Goal: Communication & Community: Answer question/provide support

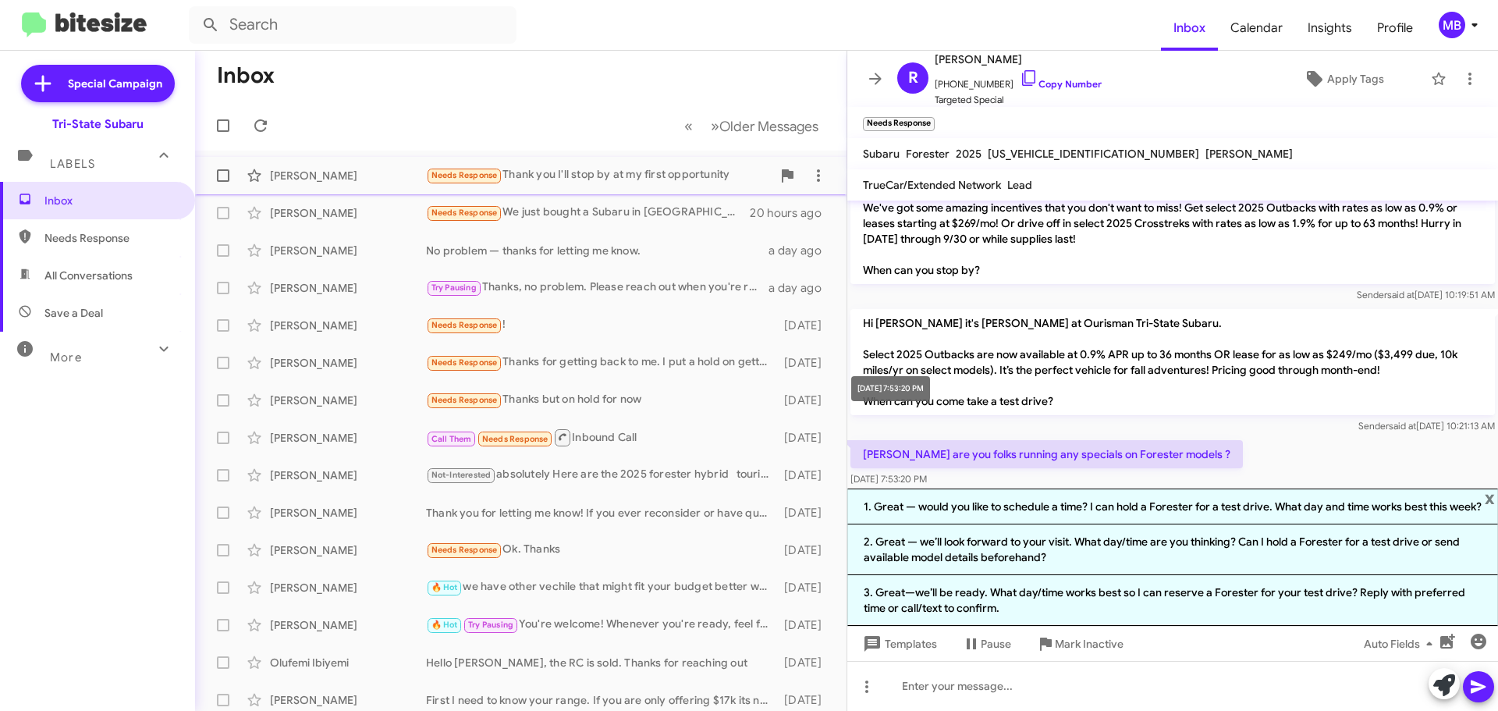
scroll to position [560, 0]
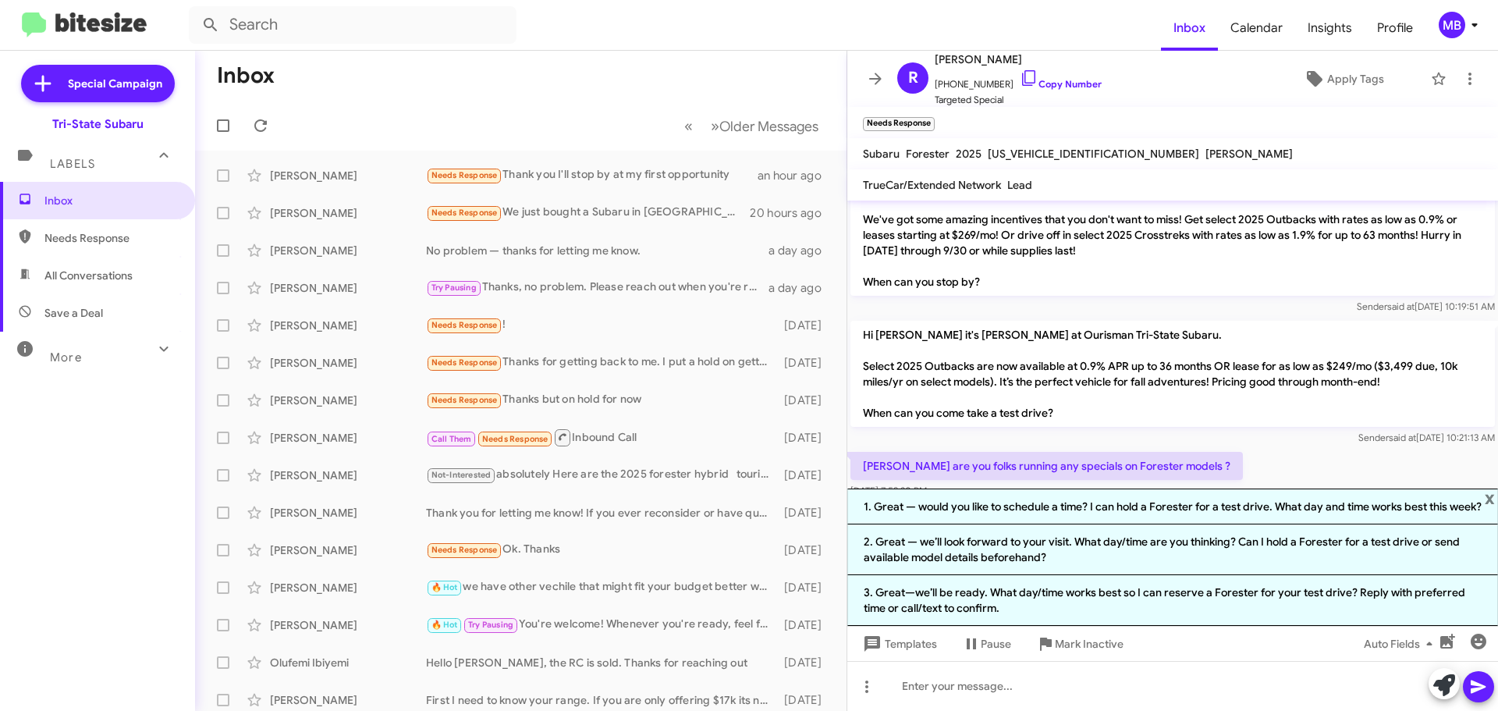
click at [139, 162] on div "Labels" at bounding box center [81, 157] width 139 height 29
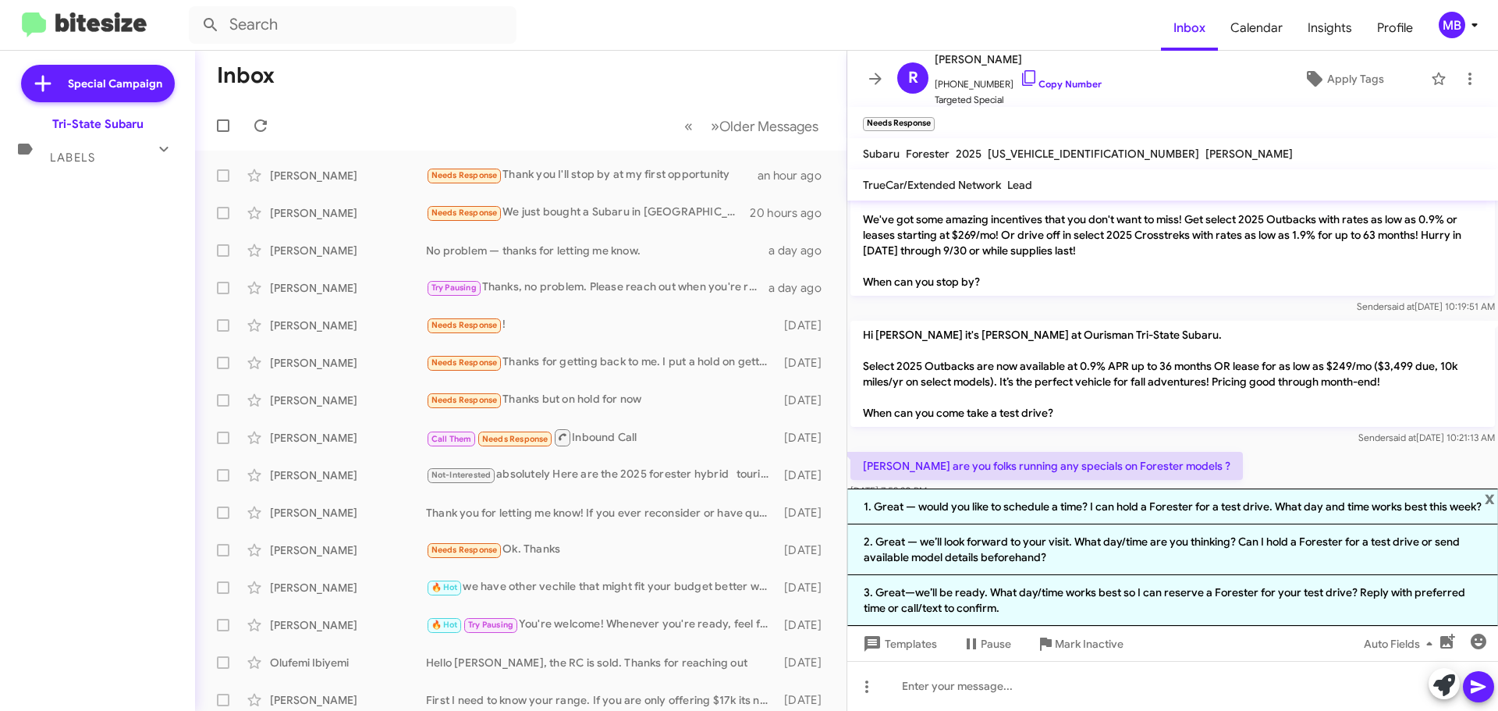
click at [97, 151] on div "Labels" at bounding box center [81, 150] width 139 height 29
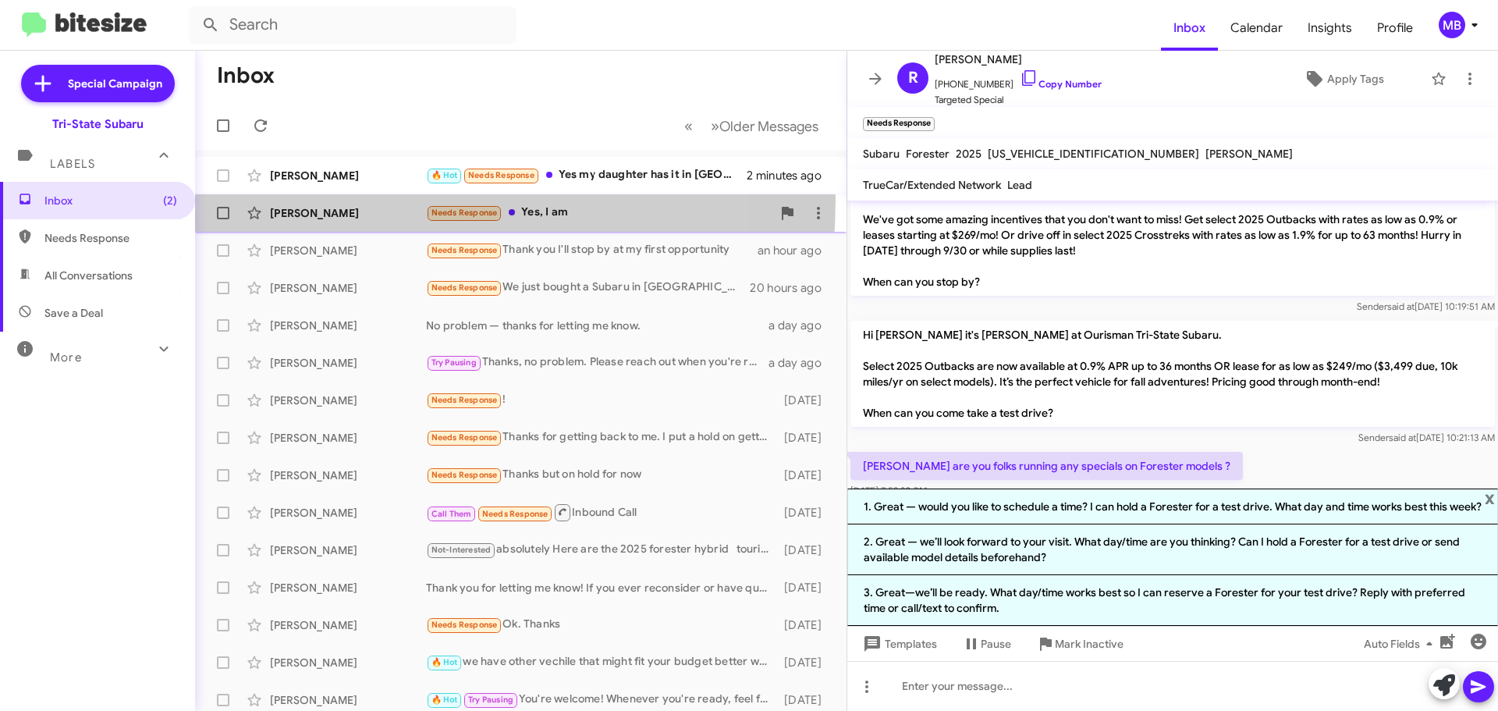
click at [299, 199] on div "[PERSON_NAME] Needs Response Yes, I am 7 minutes ago" at bounding box center [520, 212] width 626 height 31
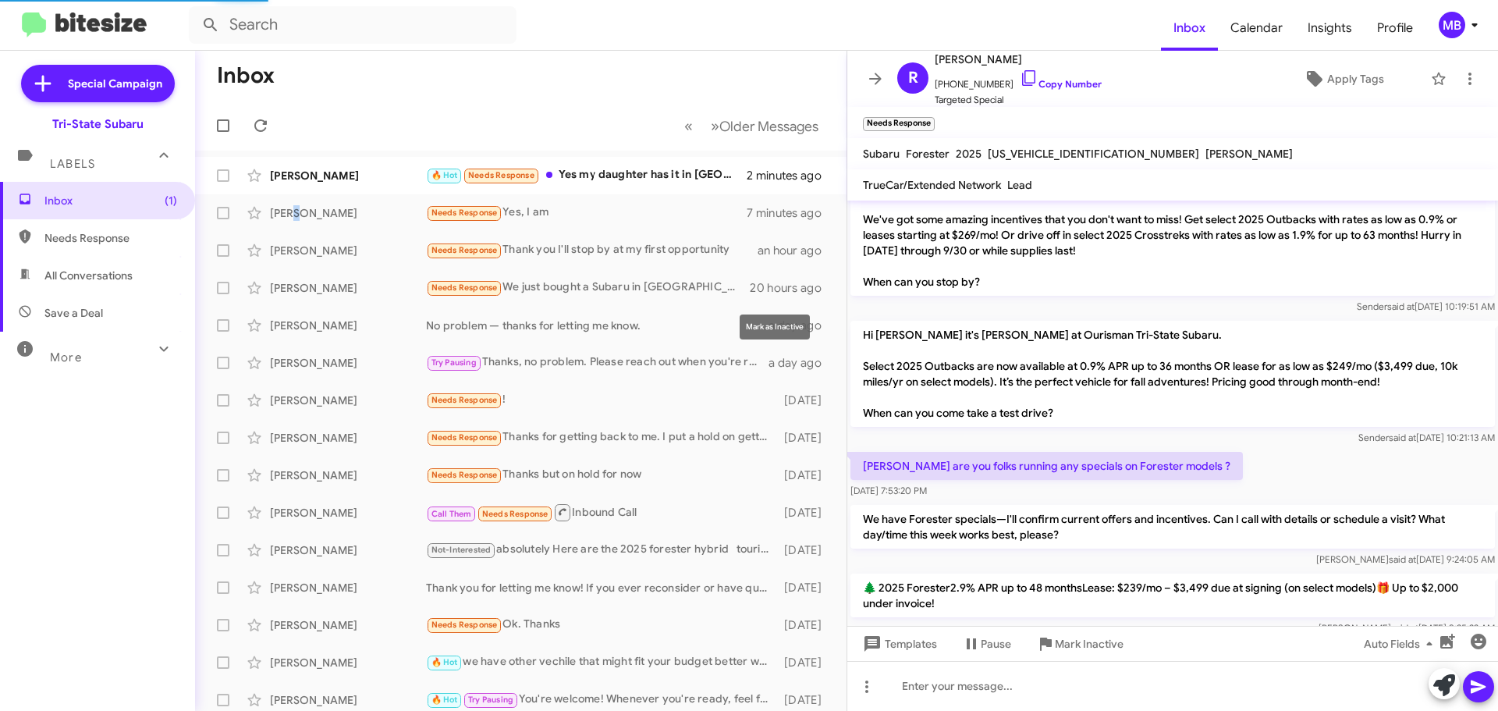
scroll to position [259, 0]
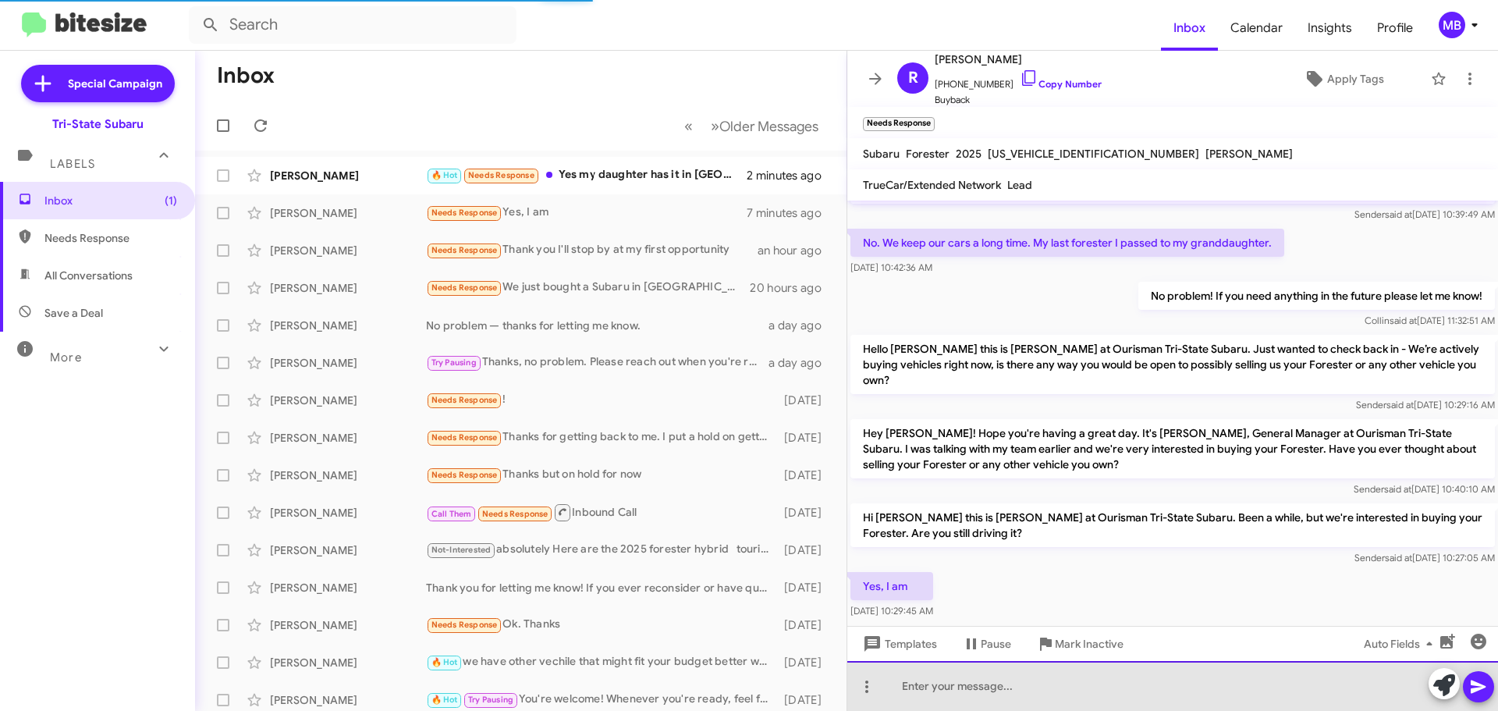
click at [1140, 694] on div at bounding box center [1172, 686] width 651 height 50
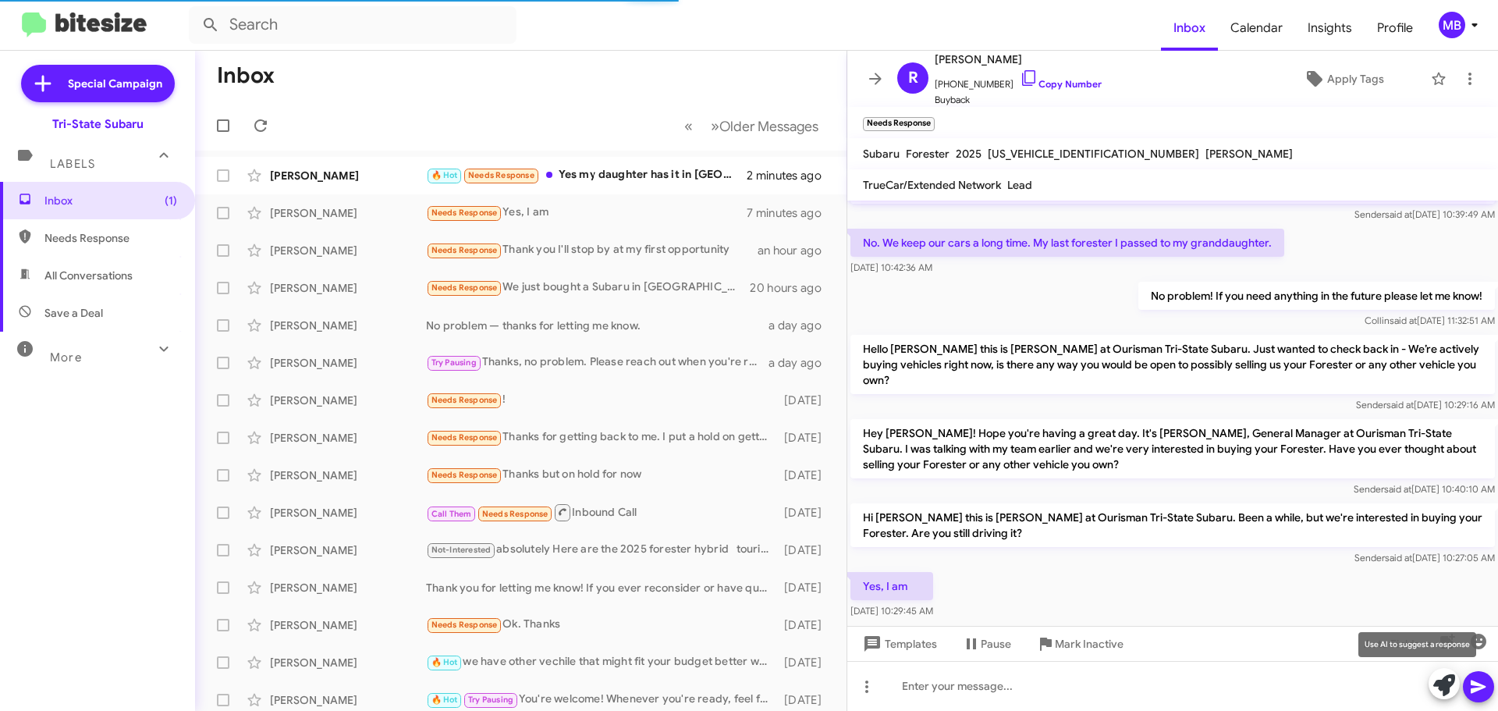
click at [1434, 682] on icon at bounding box center [1444, 685] width 22 height 22
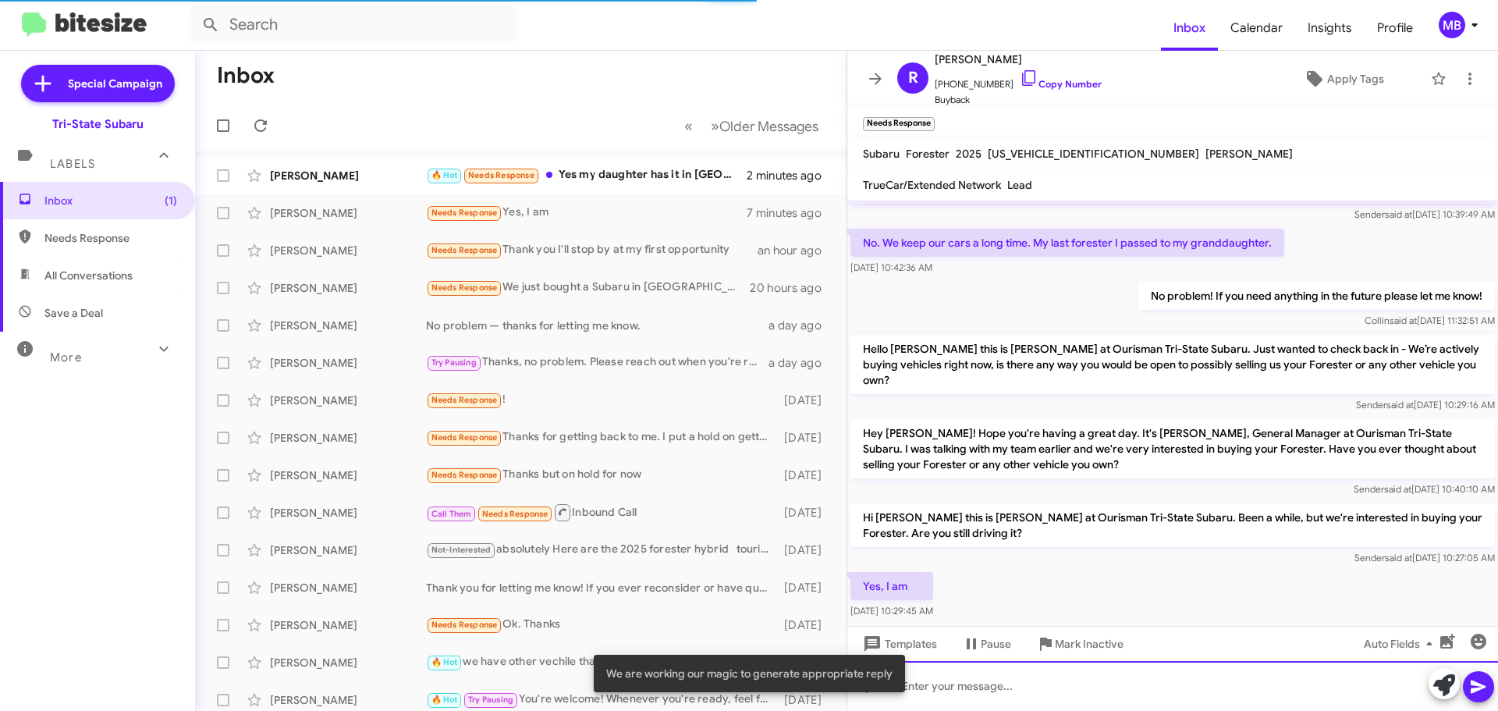
click at [1317, 680] on div at bounding box center [1172, 686] width 651 height 50
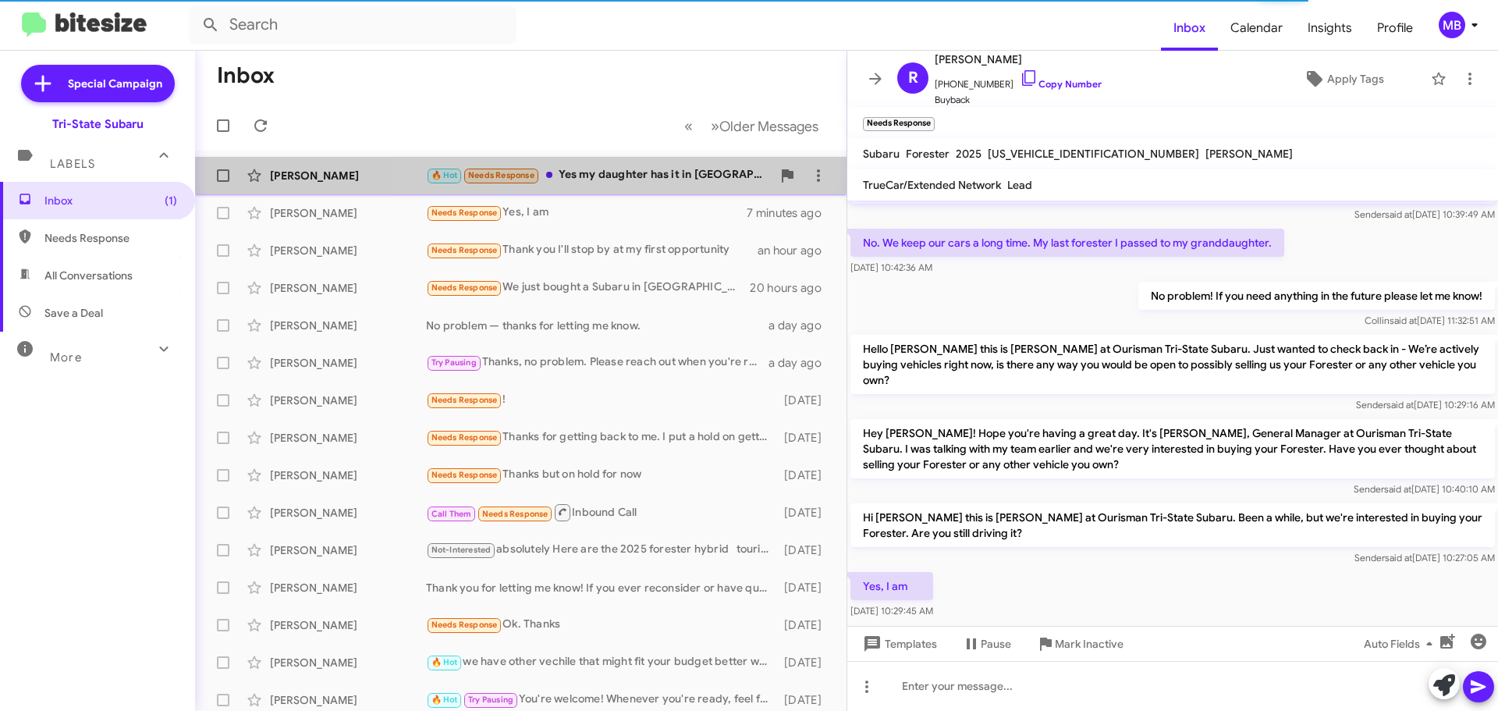
click at [658, 167] on div "🔥 Hot Needs Response Yes my daughter has it in [GEOGRAPHIC_DATA] [US_STATE]" at bounding box center [599, 175] width 346 height 18
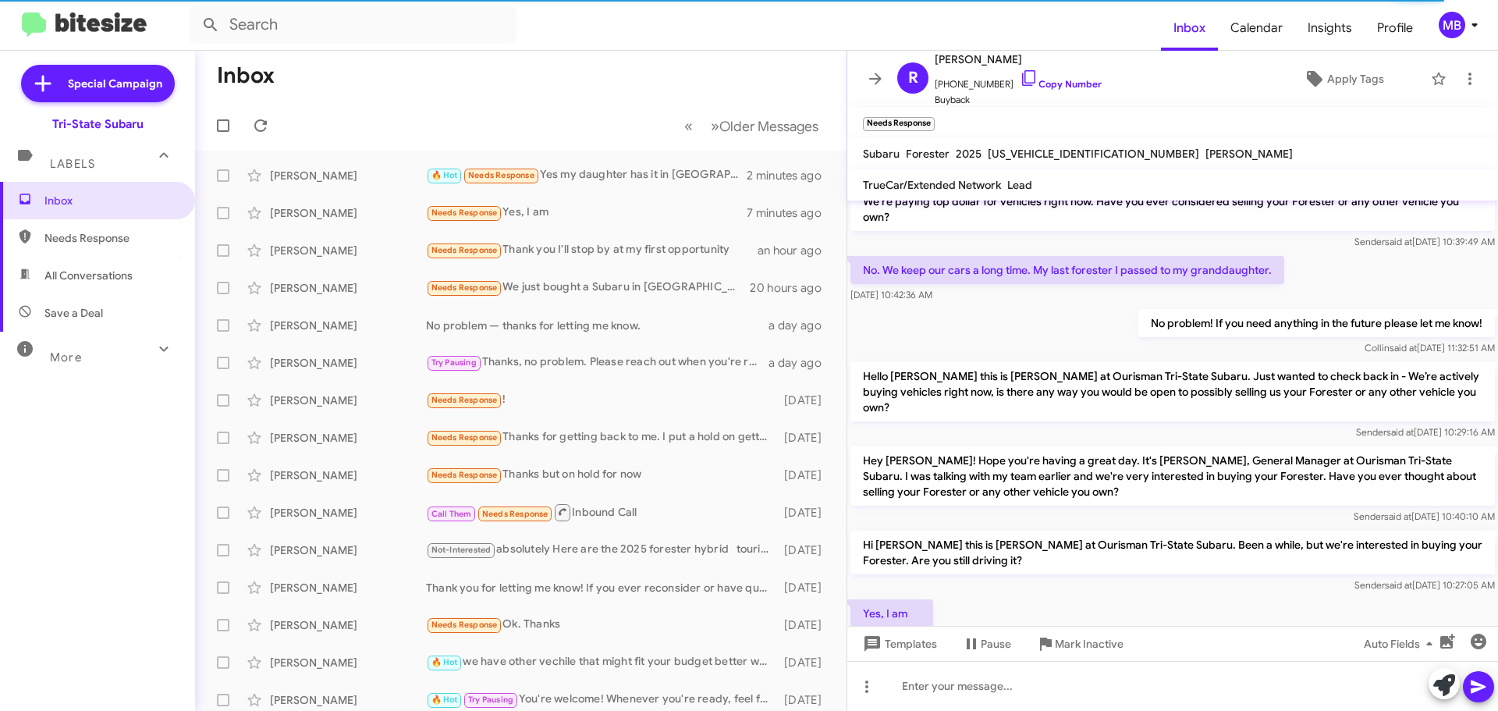
scroll to position [259, 0]
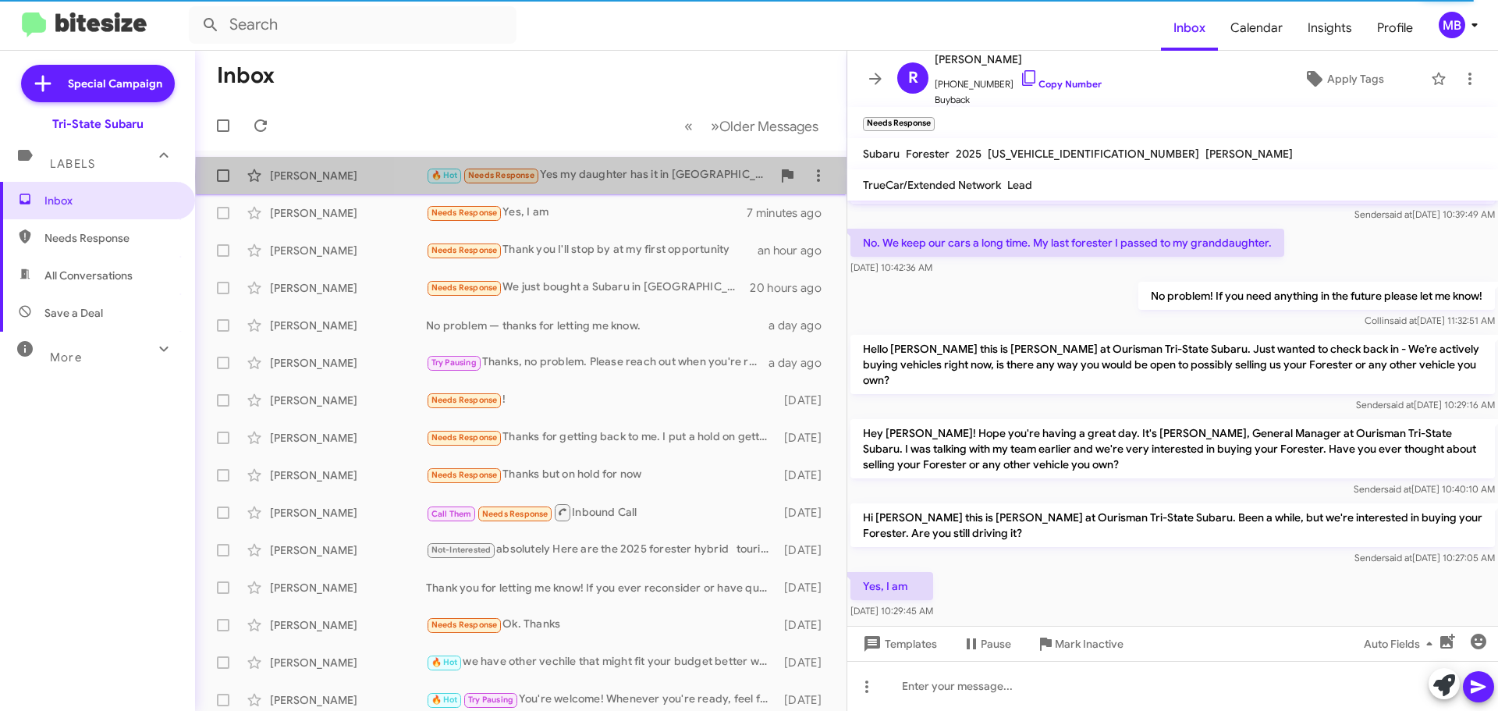
click at [677, 175] on div "🔥 Hot Needs Response Yes my daughter has it in [GEOGRAPHIC_DATA] [US_STATE]" at bounding box center [599, 175] width 346 height 18
click at [628, 167] on div "🔥 Hot Needs Response Yes my daughter has it in [GEOGRAPHIC_DATA] [US_STATE]" at bounding box center [599, 175] width 346 height 18
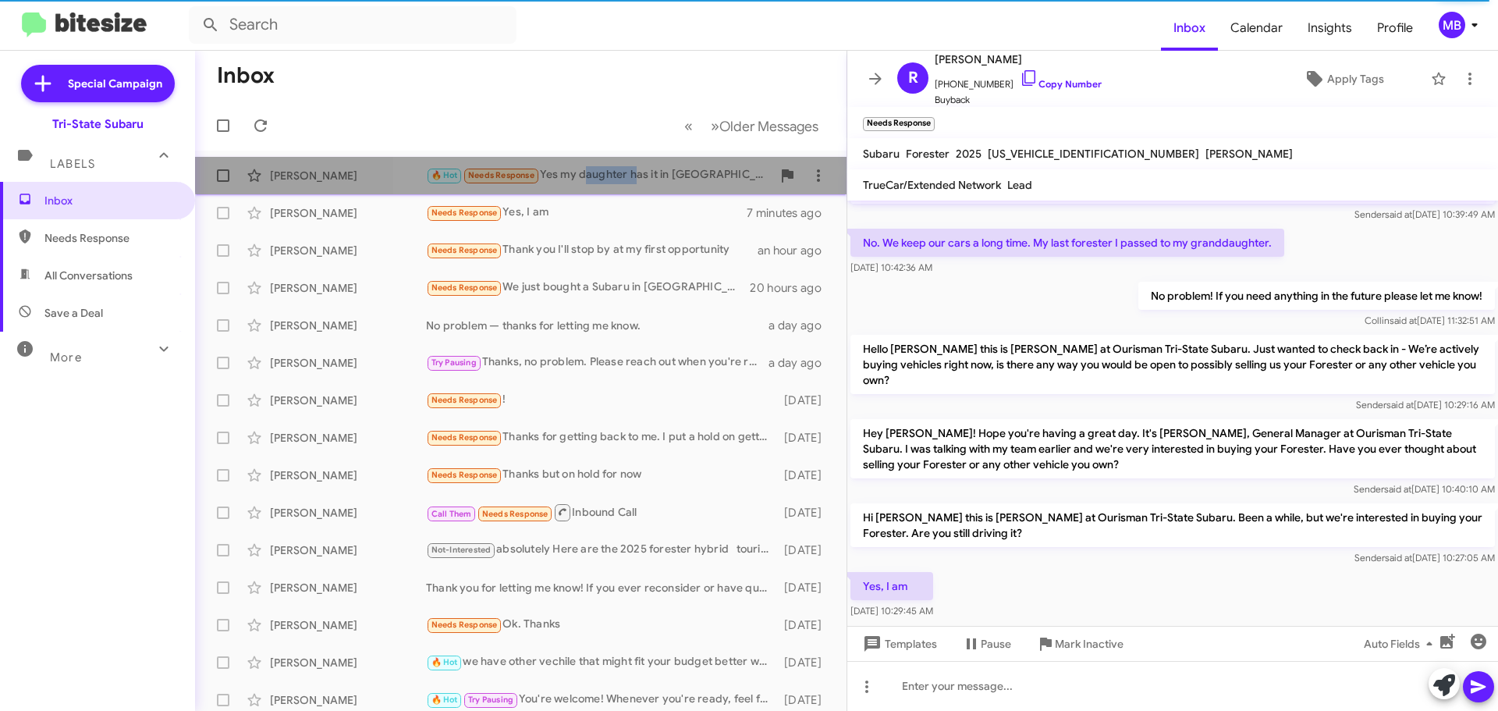
click at [628, 167] on div "🔥 Hot Needs Response Yes my daughter has it in [GEOGRAPHIC_DATA] [US_STATE]" at bounding box center [599, 175] width 346 height 18
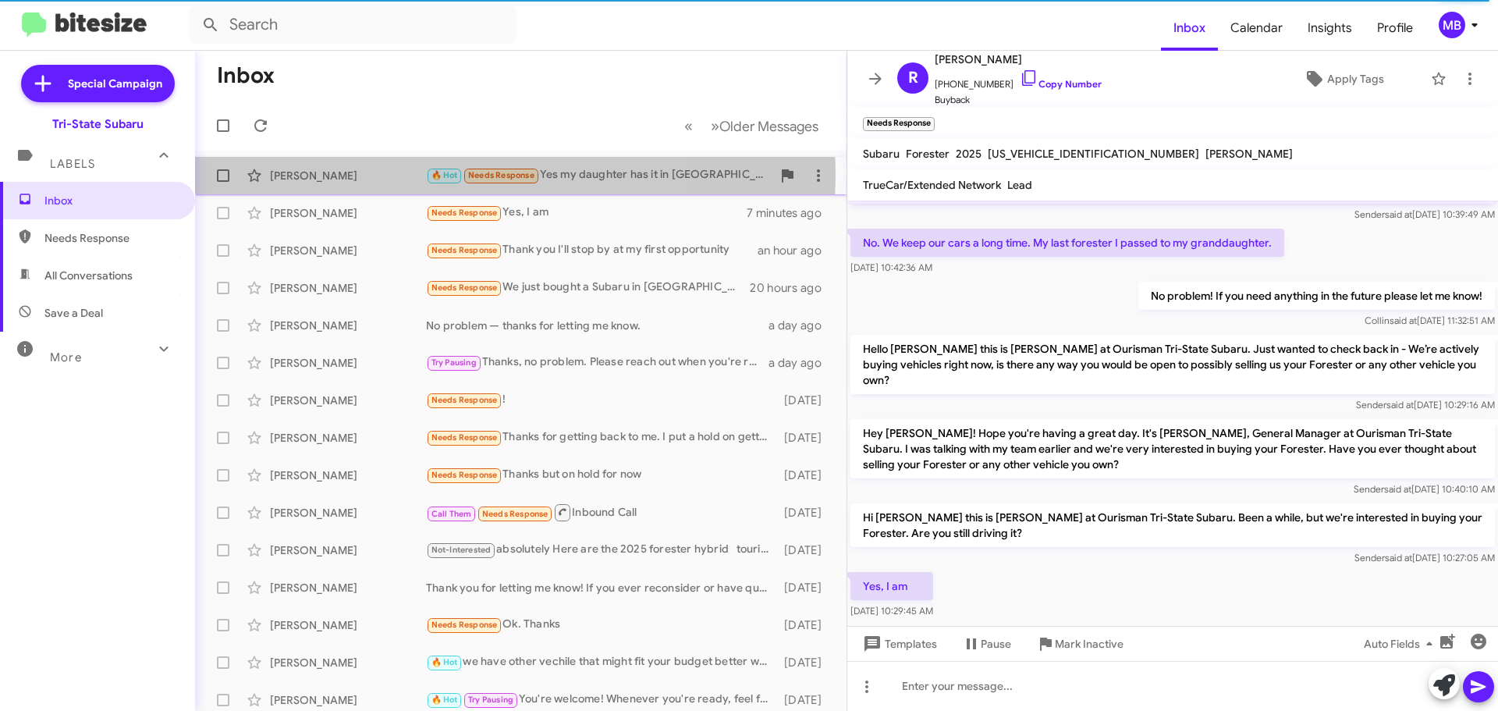
click at [366, 175] on div "[PERSON_NAME]" at bounding box center [348, 176] width 156 height 16
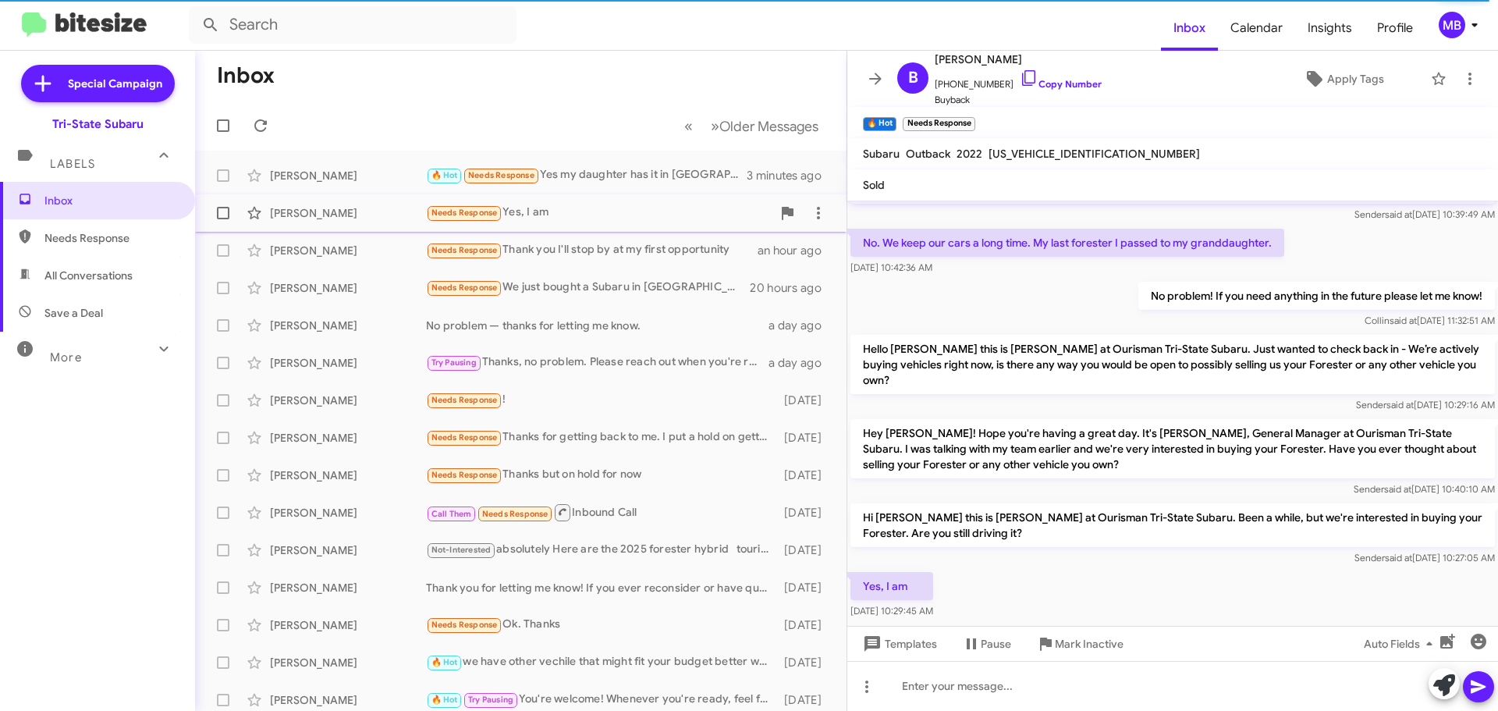
click at [656, 206] on div "Needs Response Yes, I am" at bounding box center [599, 213] width 346 height 18
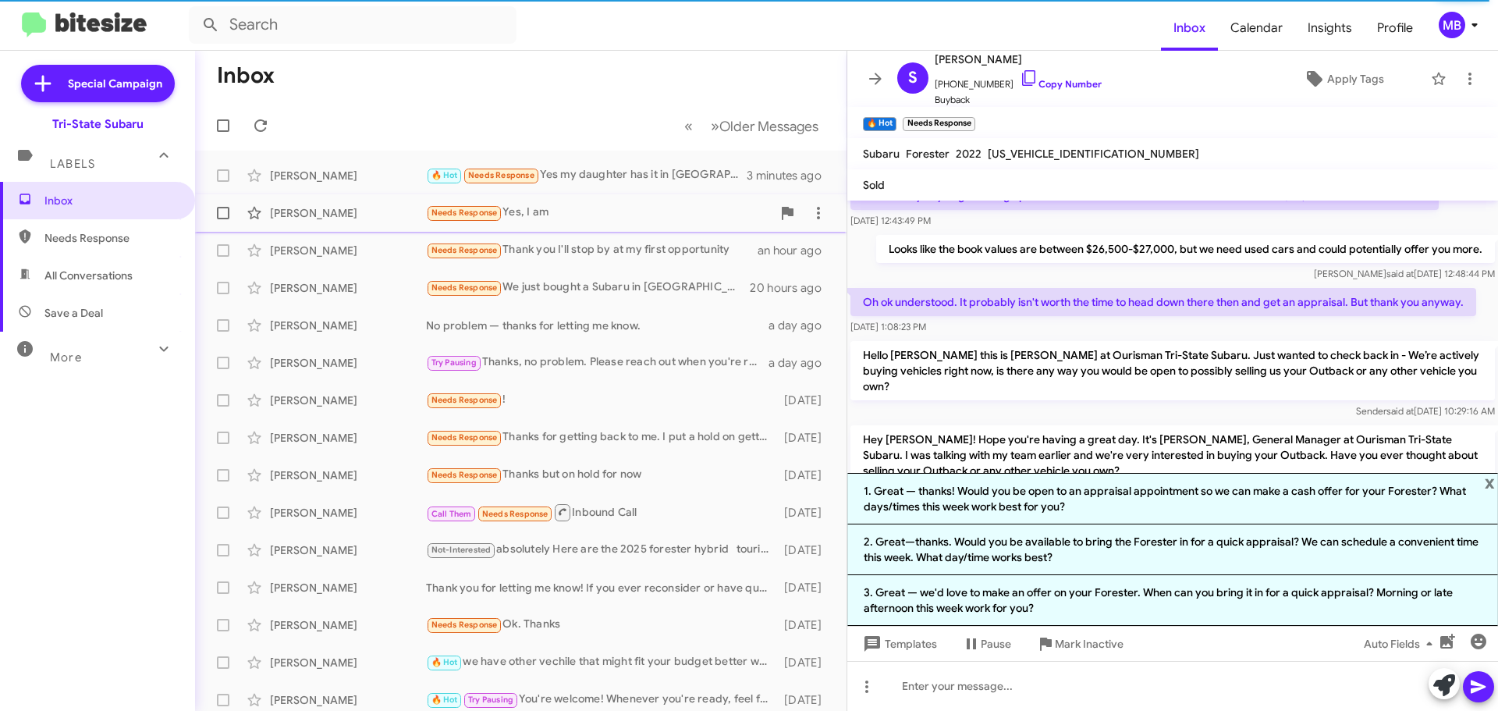
scroll to position [438, 0]
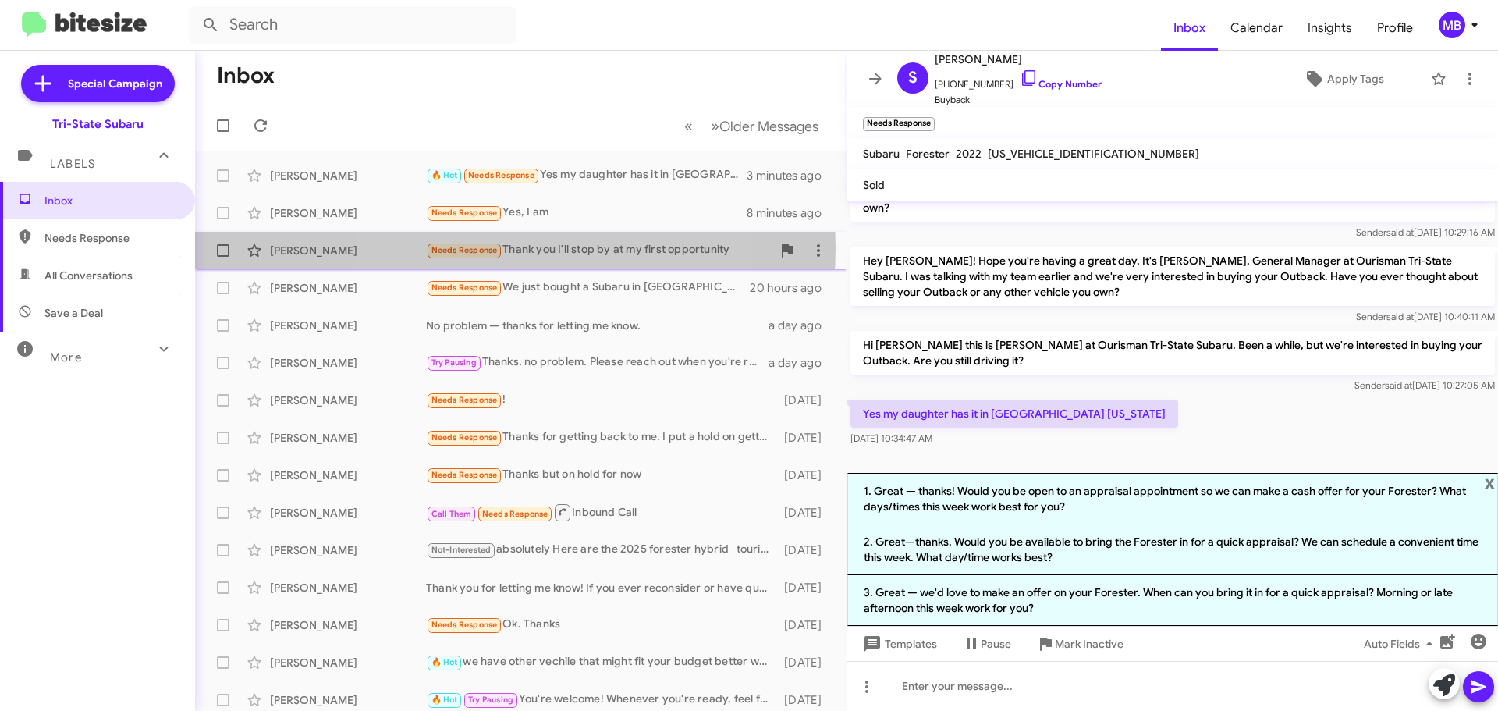
click at [497, 248] on span "Needs Response" at bounding box center [464, 250] width 66 height 10
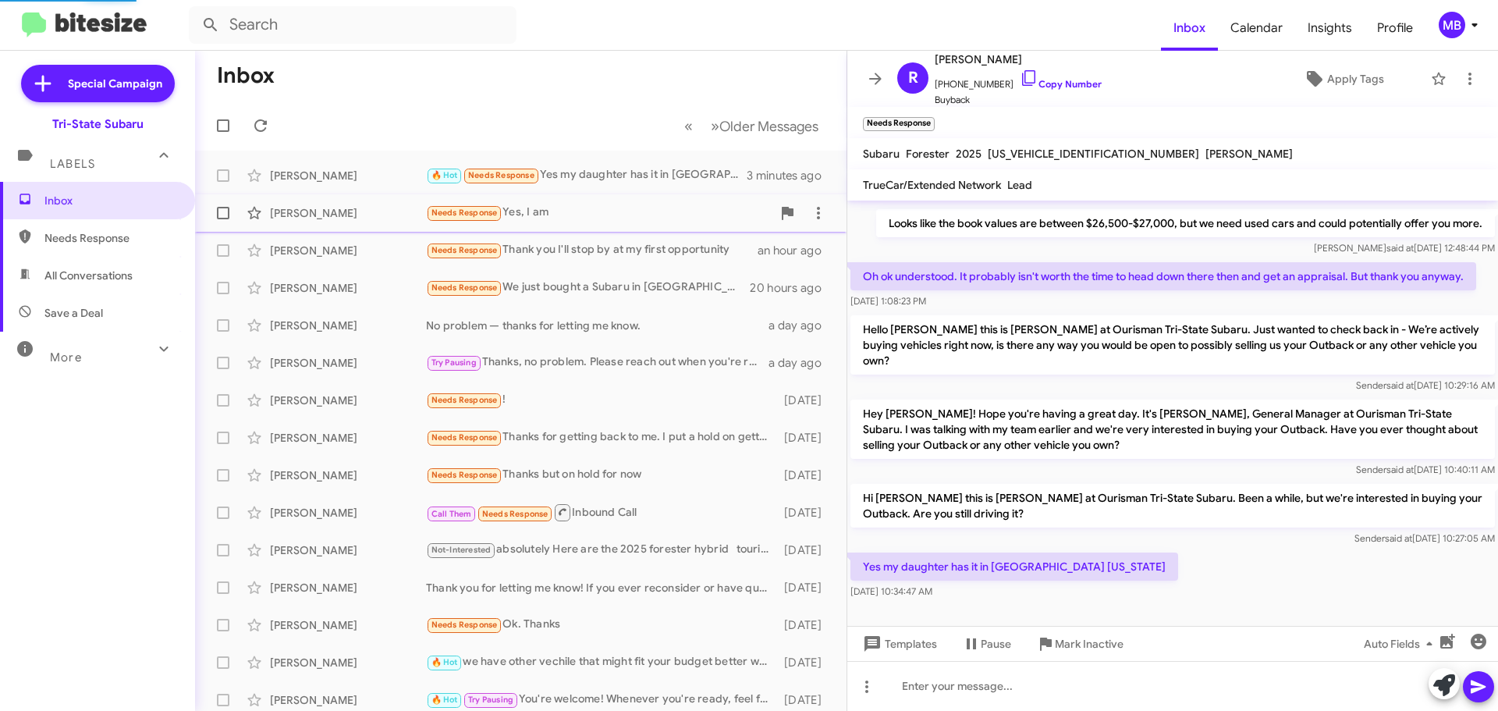
click at [543, 211] on div "Needs Response Yes, I am" at bounding box center [599, 213] width 346 height 18
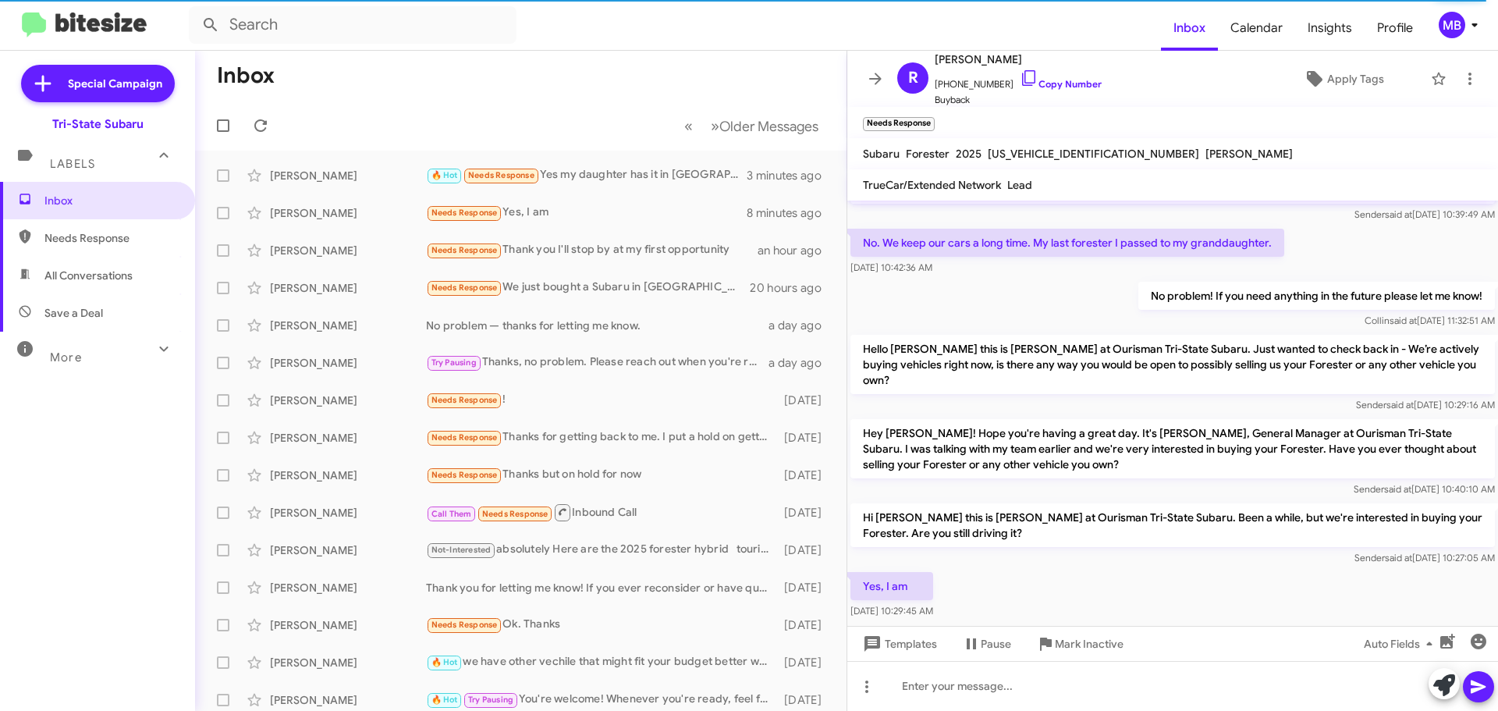
scroll to position [669, 0]
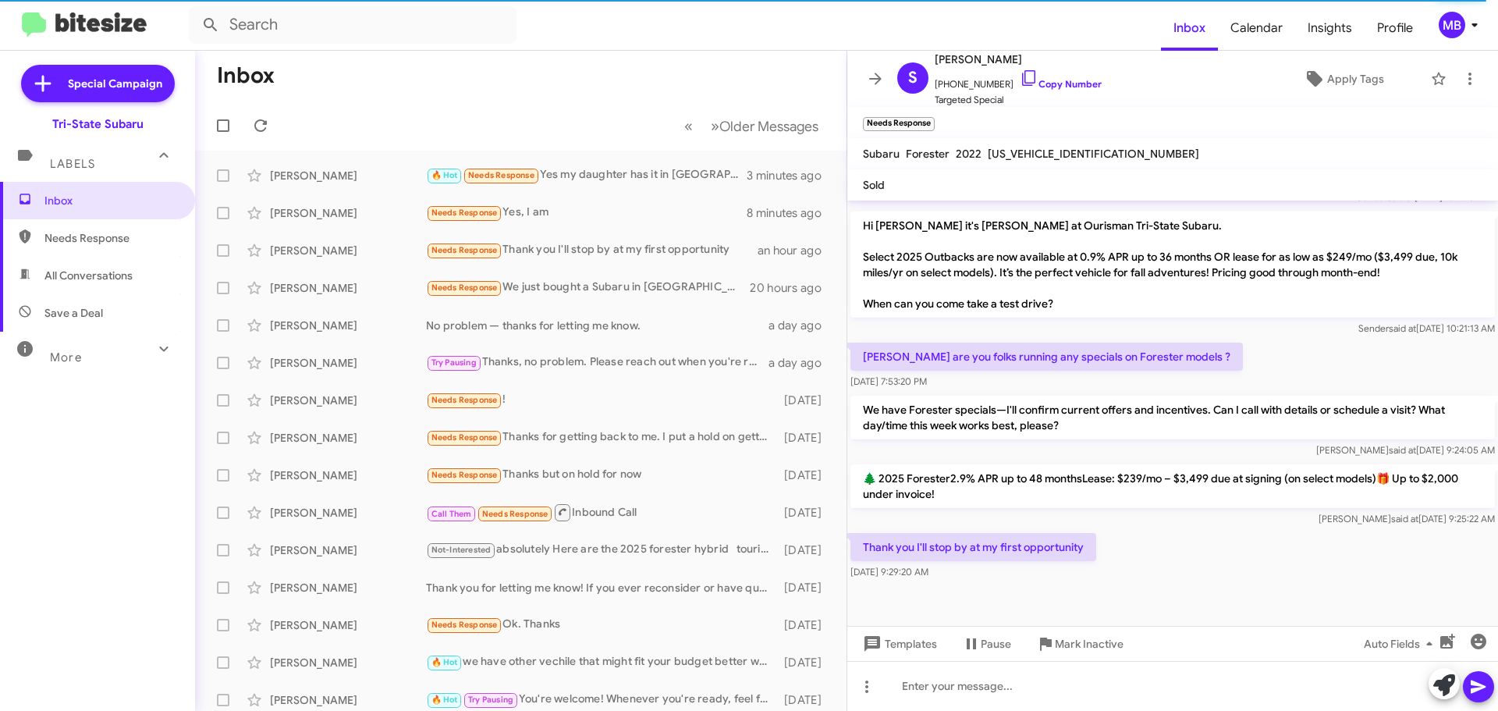
click at [110, 238] on span "Needs Response" at bounding box center [110, 238] width 133 height 16
type input "in:needs-response"
